Goal: Transaction & Acquisition: Purchase product/service

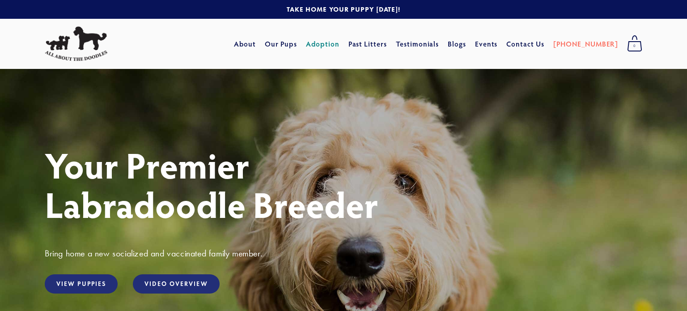
click at [340, 43] on link "Adoption" at bounding box center [323, 44] width 34 height 16
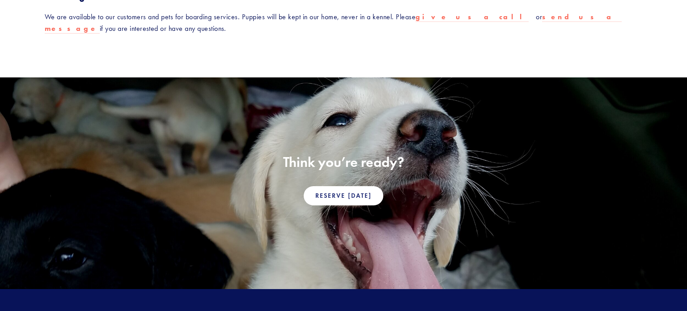
scroll to position [562, 0]
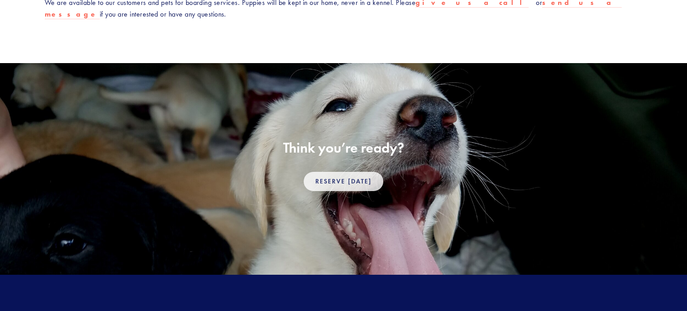
click at [350, 178] on link "Reserve Today" at bounding box center [344, 181] width 80 height 19
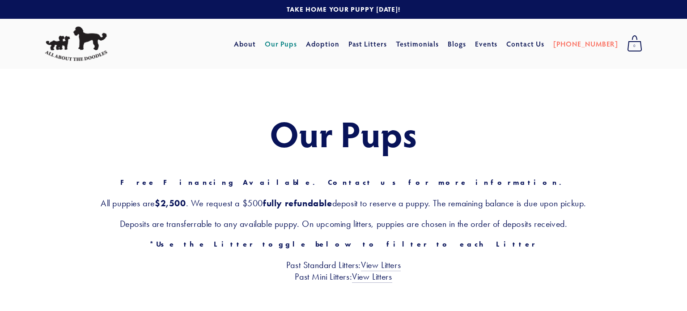
click at [0, 2] on link at bounding box center [343, 9] width 687 height 19
